Goal: Information Seeking & Learning: Learn about a topic

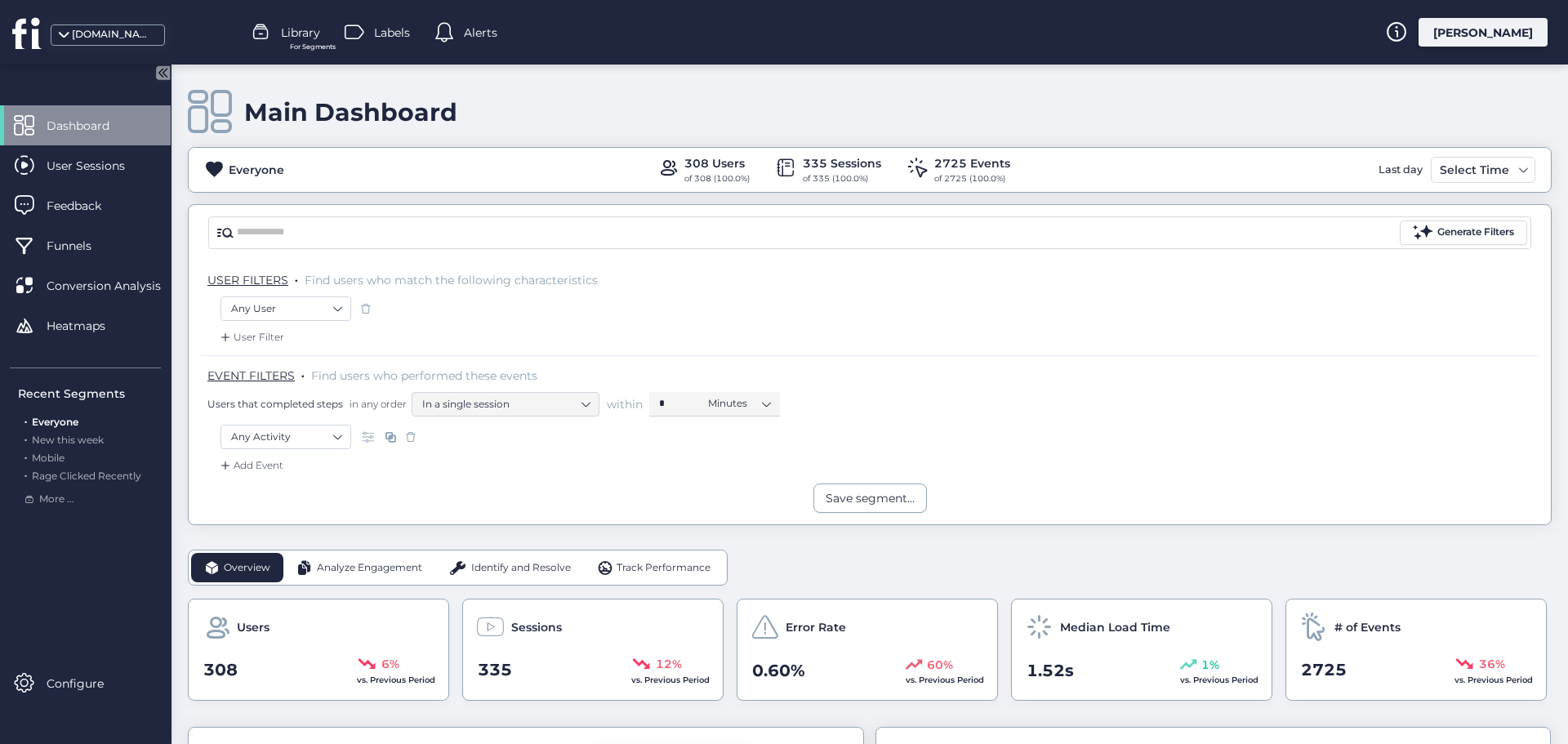
scroll to position [245, 0]
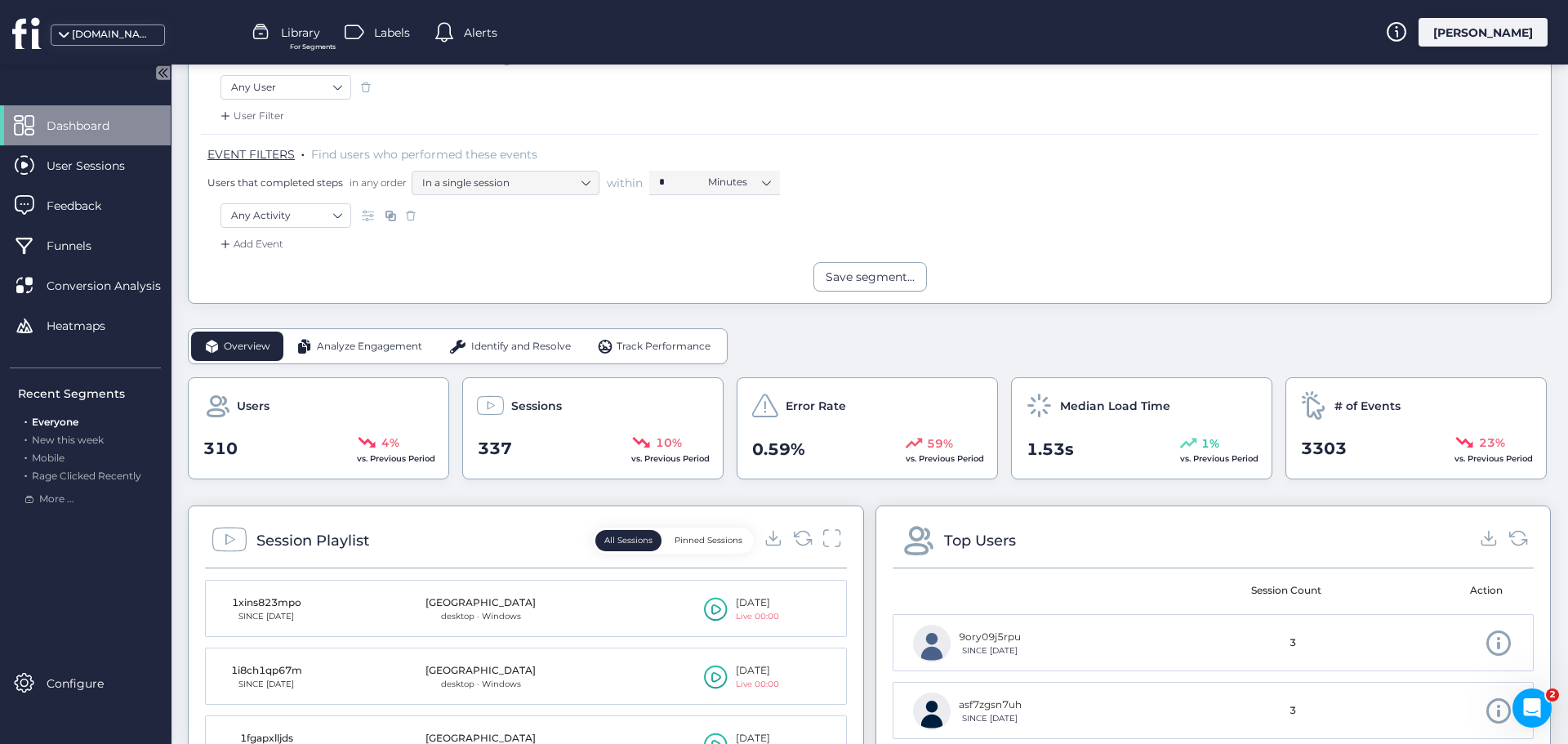
scroll to position [245, 0]
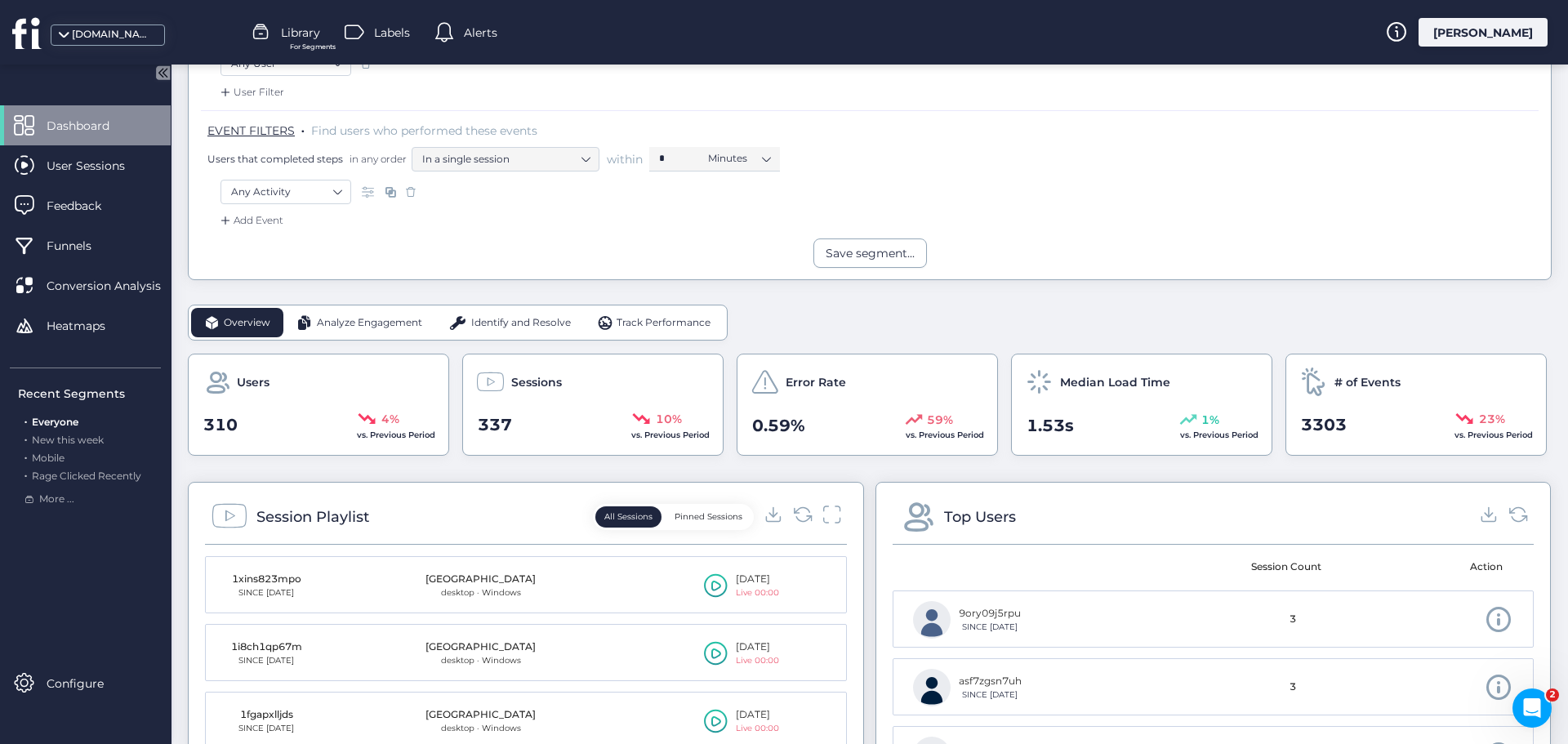
click at [364, 326] on span "Analyze Engagement" at bounding box center [369, 323] width 105 height 16
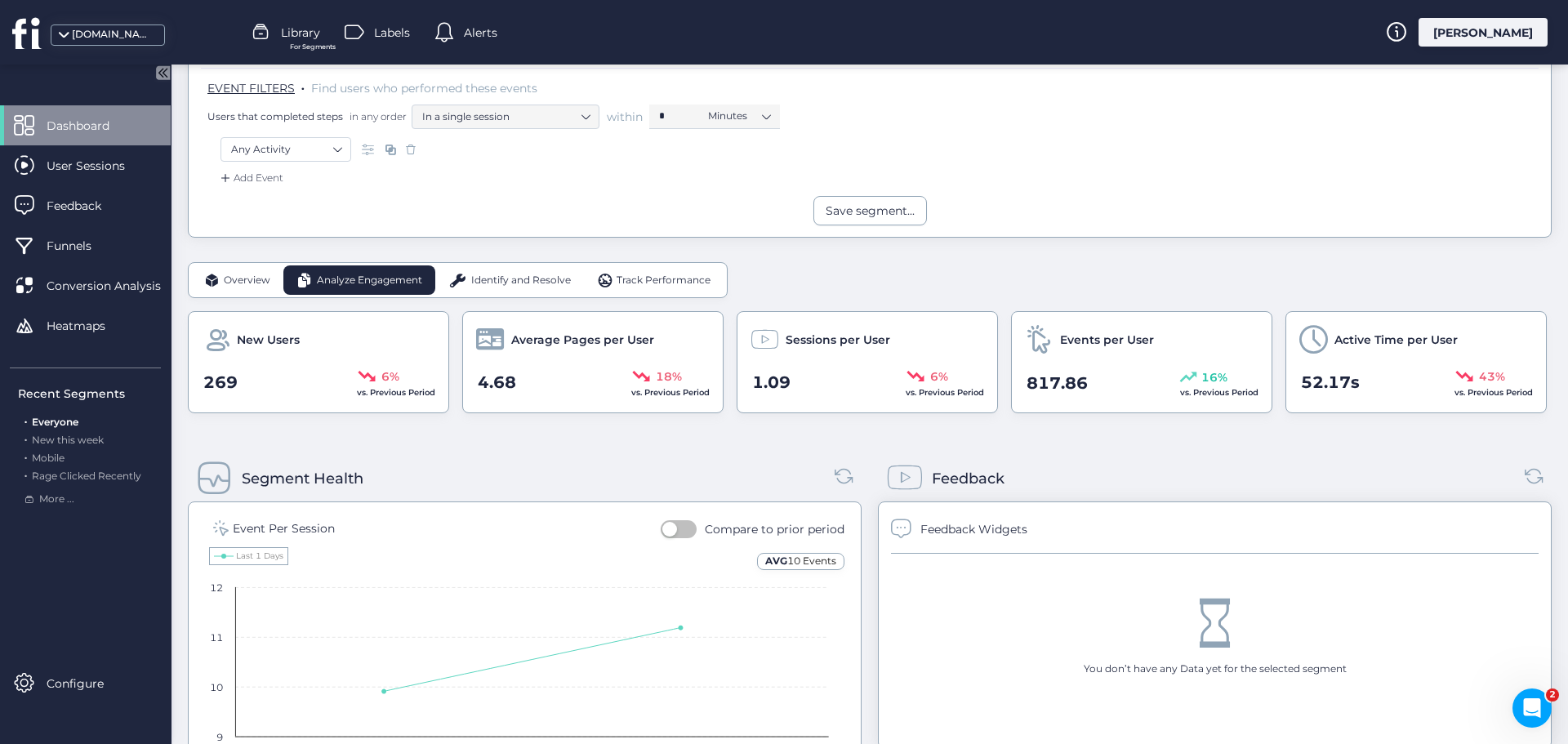
scroll to position [327, 0]
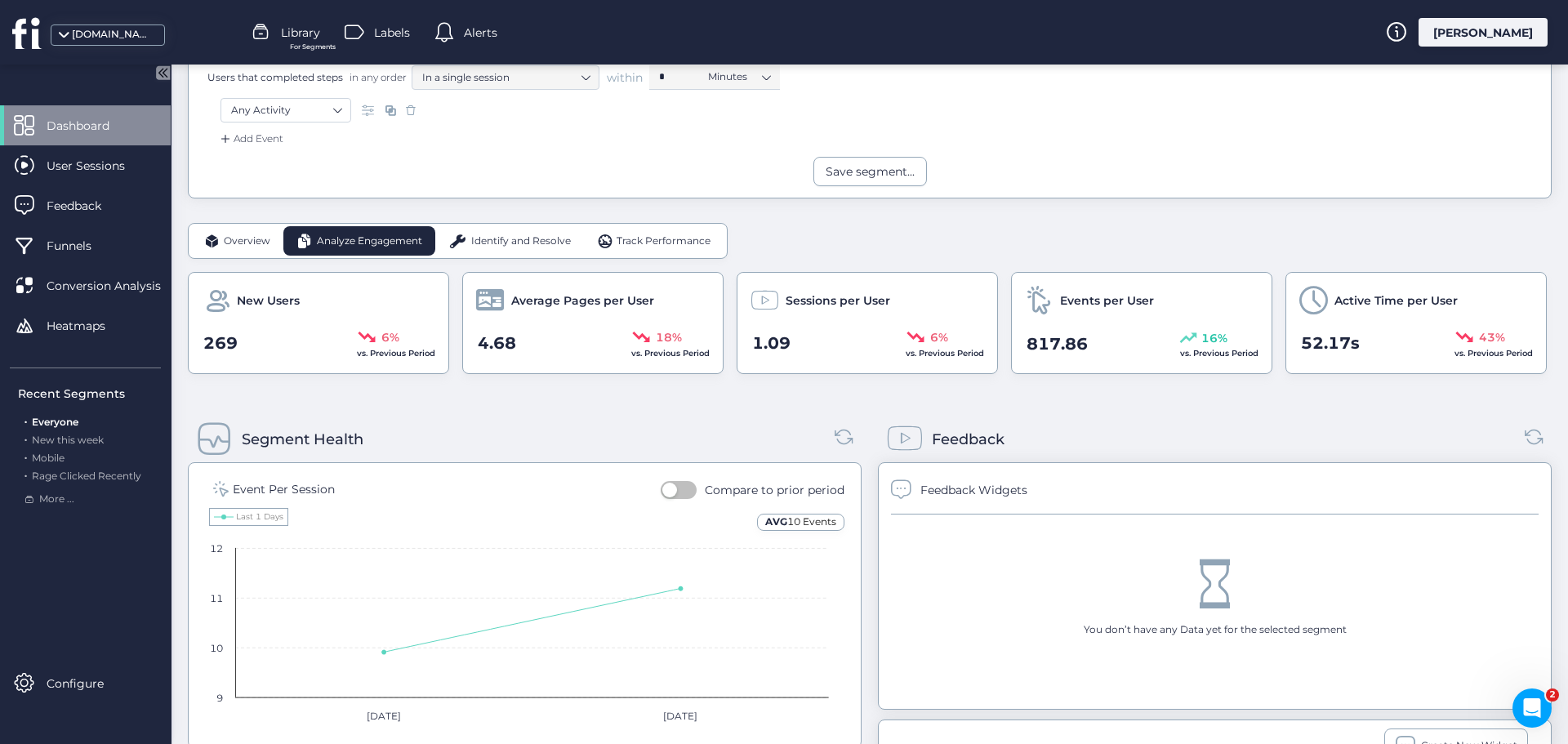
click at [514, 236] on span "Identify and Resolve" at bounding box center [521, 242] width 100 height 16
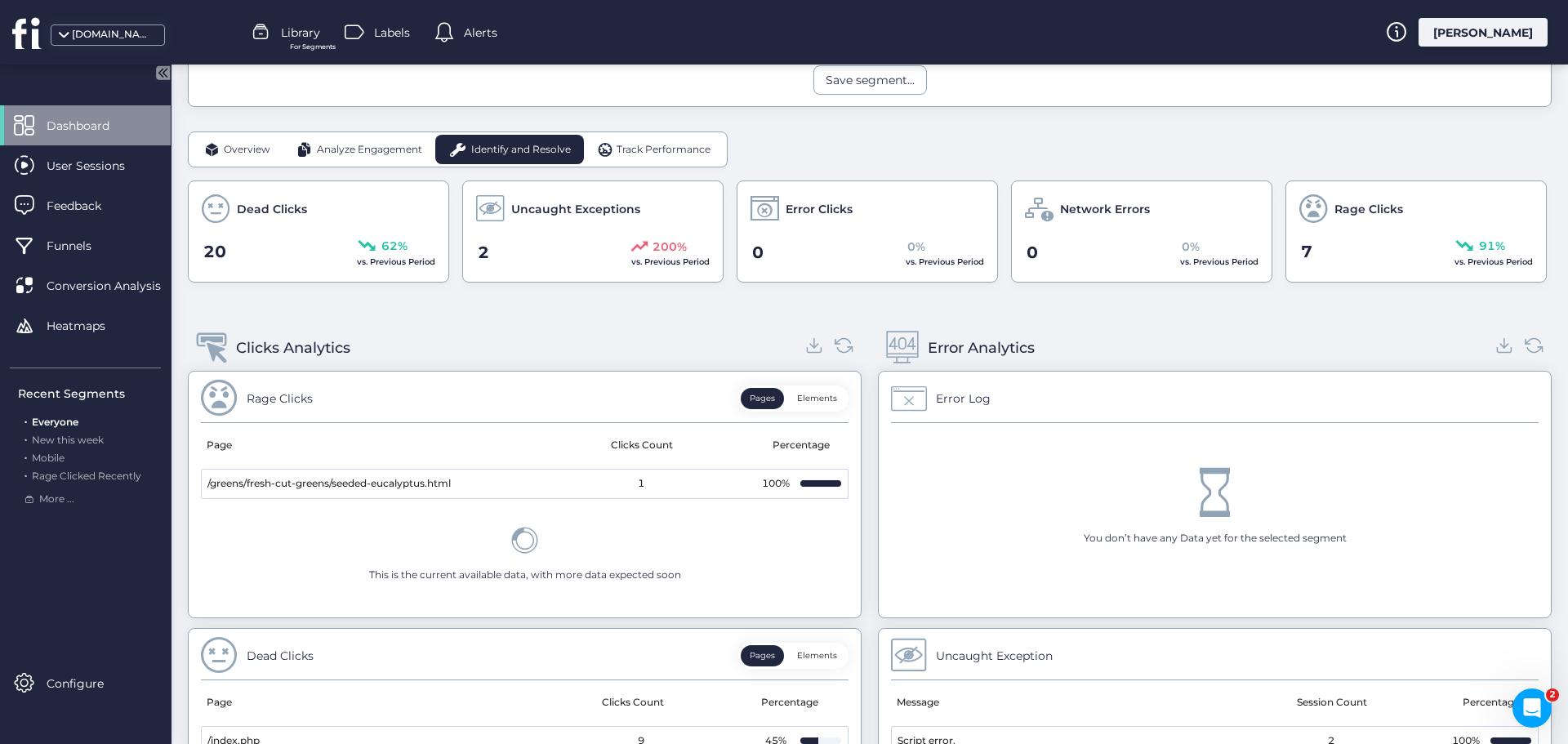
scroll to position [409, 0]
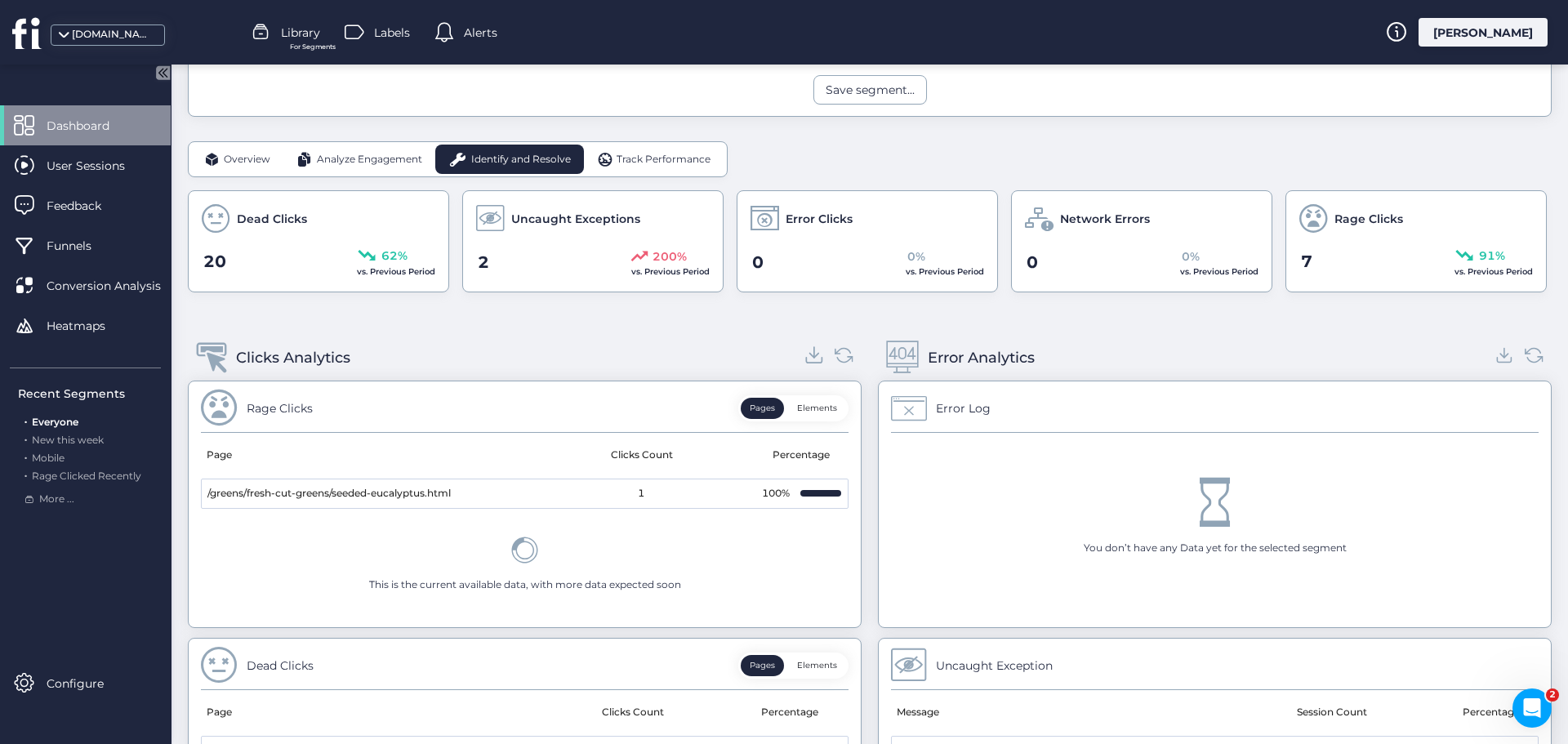
click at [811, 360] on icon at bounding box center [814, 355] width 22 height 22
click at [639, 156] on span "Track Performance" at bounding box center [664, 160] width 94 height 16
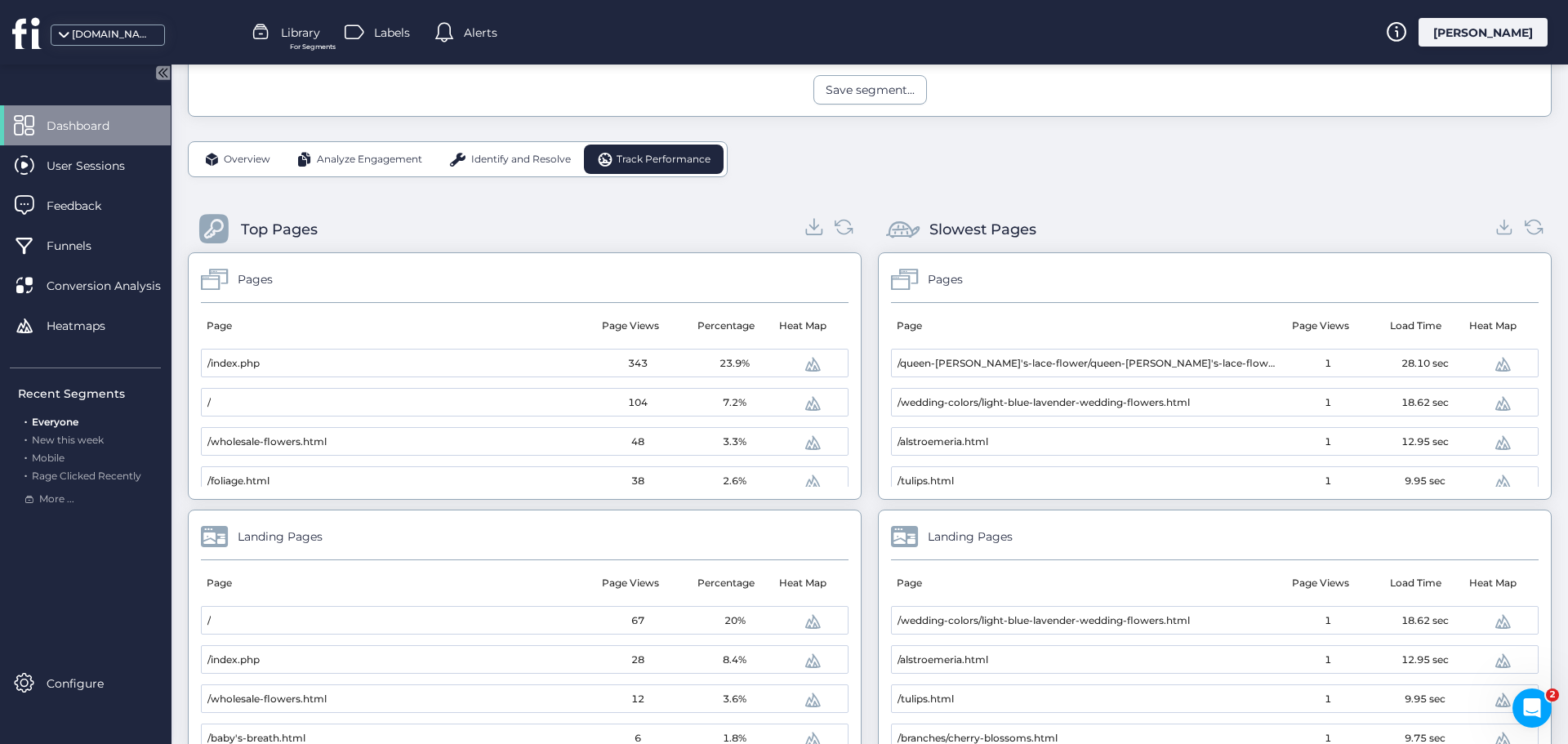
click at [814, 229] on icon at bounding box center [814, 226] width 22 height 22
click at [1494, 224] on icon at bounding box center [1504, 226] width 22 height 22
